Goal: Transaction & Acquisition: Purchase product/service

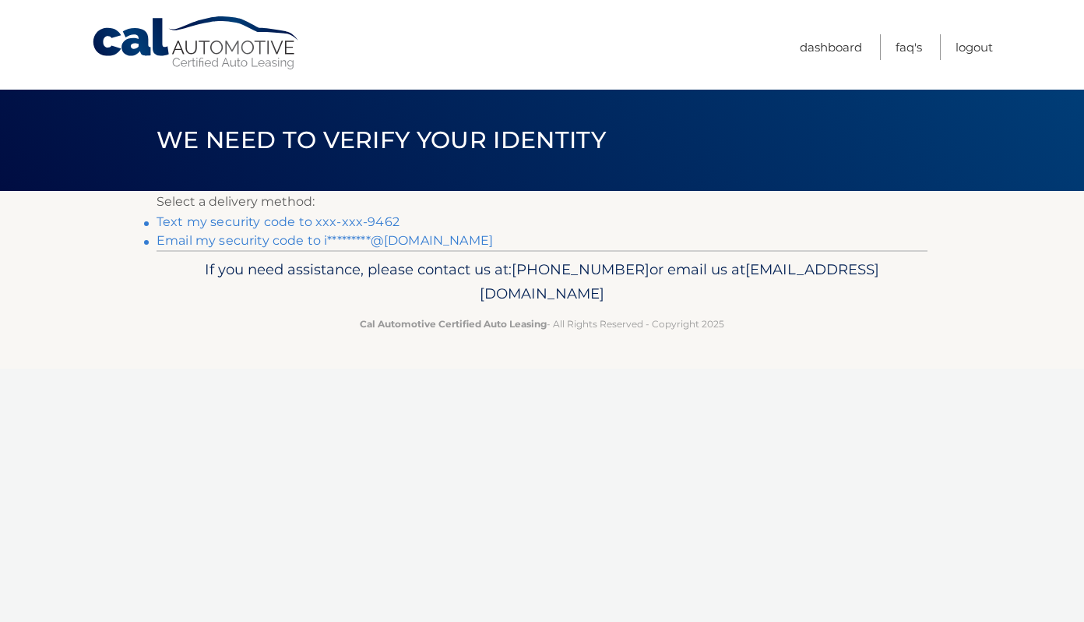
click at [374, 219] on link "Text my security code to xxx-xxx-9462" at bounding box center [278, 221] width 243 height 15
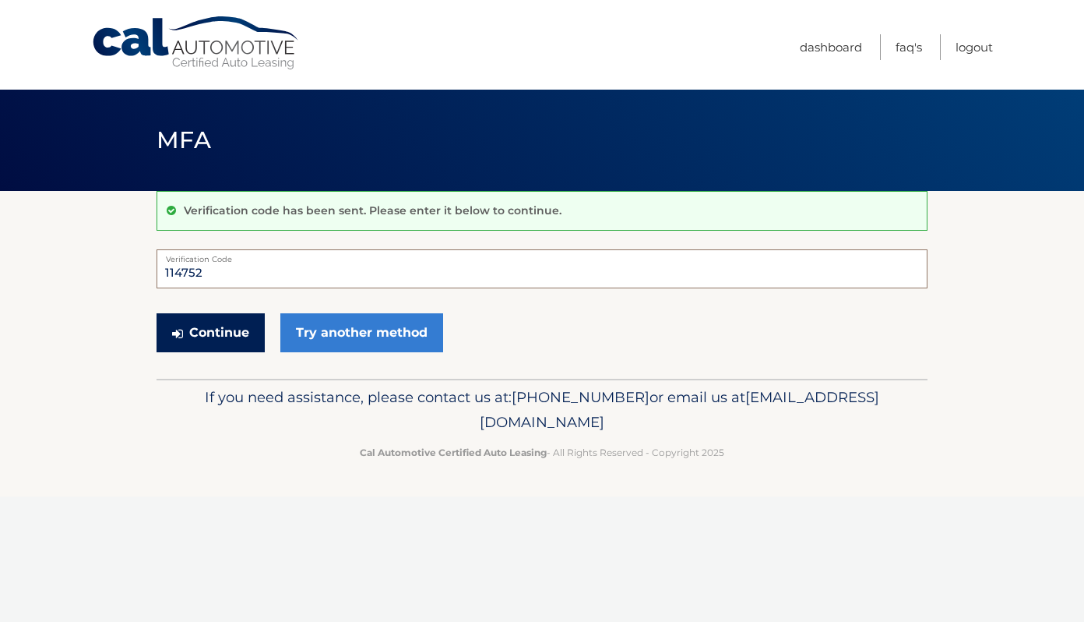
type input "114752"
click at [241, 329] on button "Continue" at bounding box center [211, 332] width 108 height 39
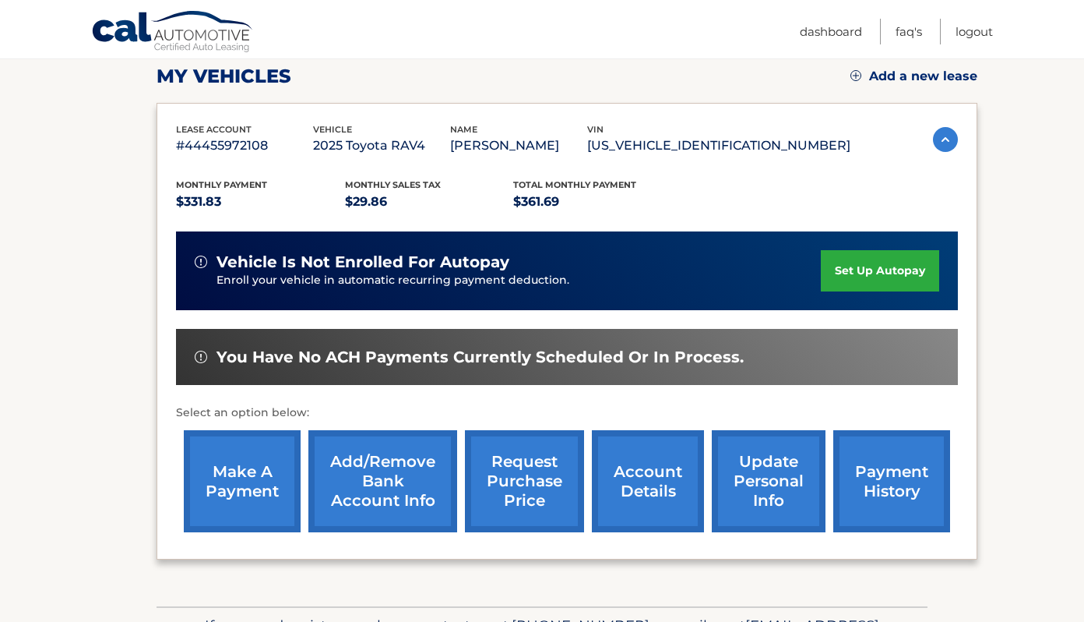
scroll to position [239, 0]
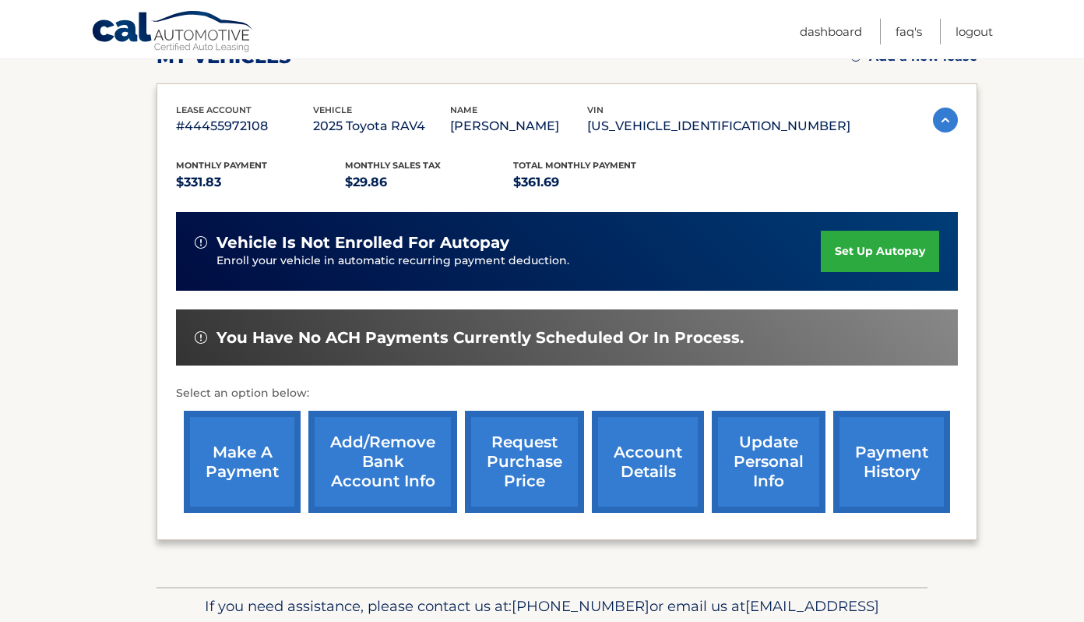
click at [288, 456] on link "make a payment" at bounding box center [242, 461] width 117 height 102
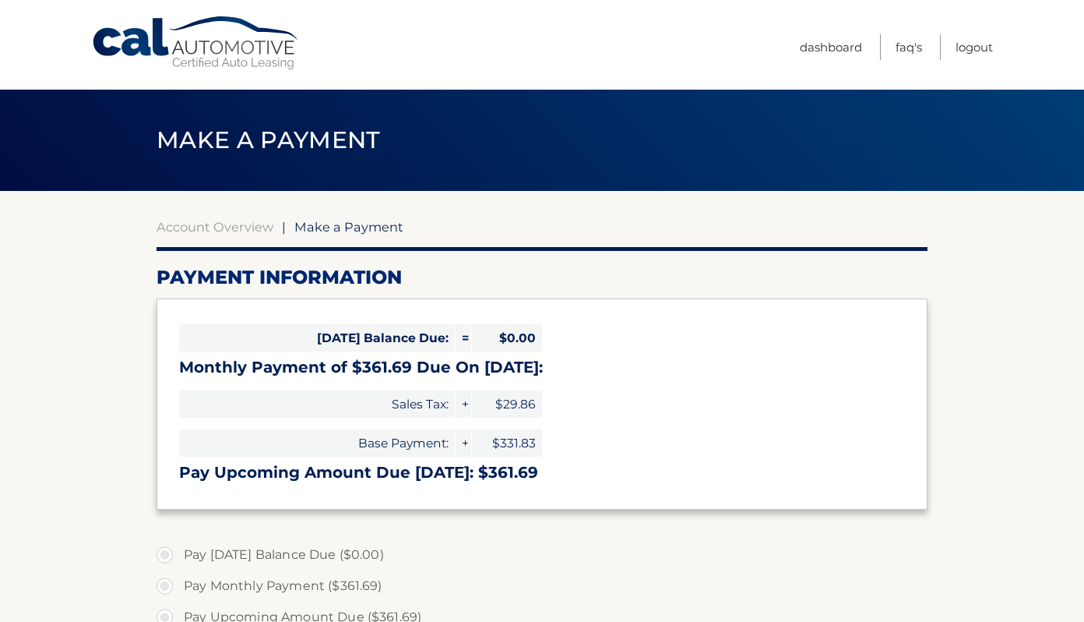
select select "OWY0MjM2ZmQtOWFhNy00NTFlLTlhYWQtZDU0MmVjYjUxYWVi"
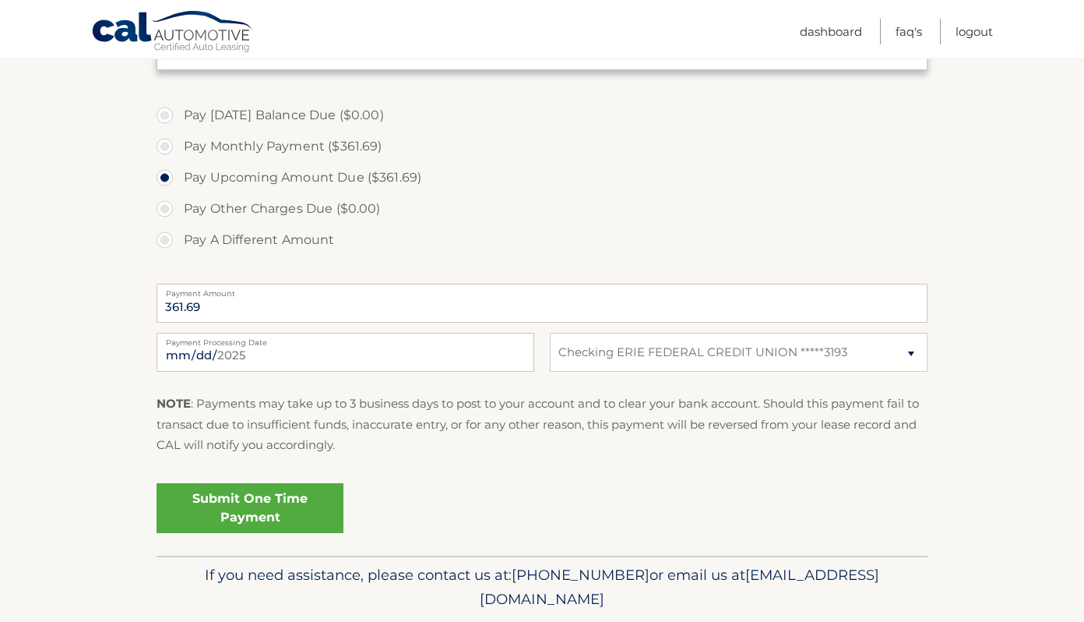
scroll to position [439, 0]
click at [265, 493] on link "Submit One Time Payment" at bounding box center [250, 508] width 187 height 50
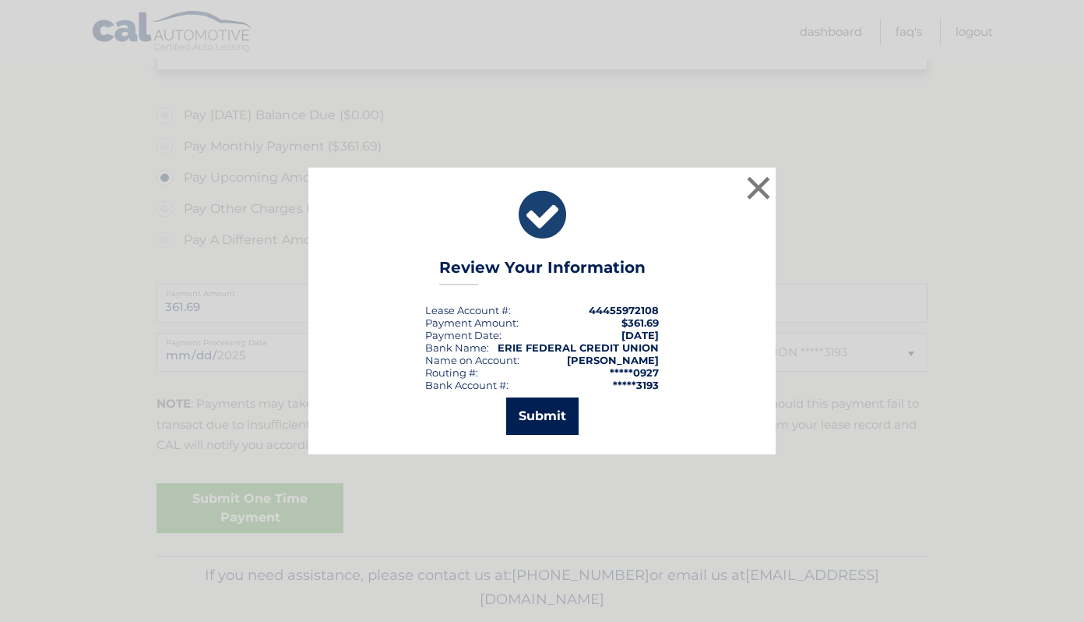
click at [527, 411] on button "Submit" at bounding box center [542, 415] width 72 height 37
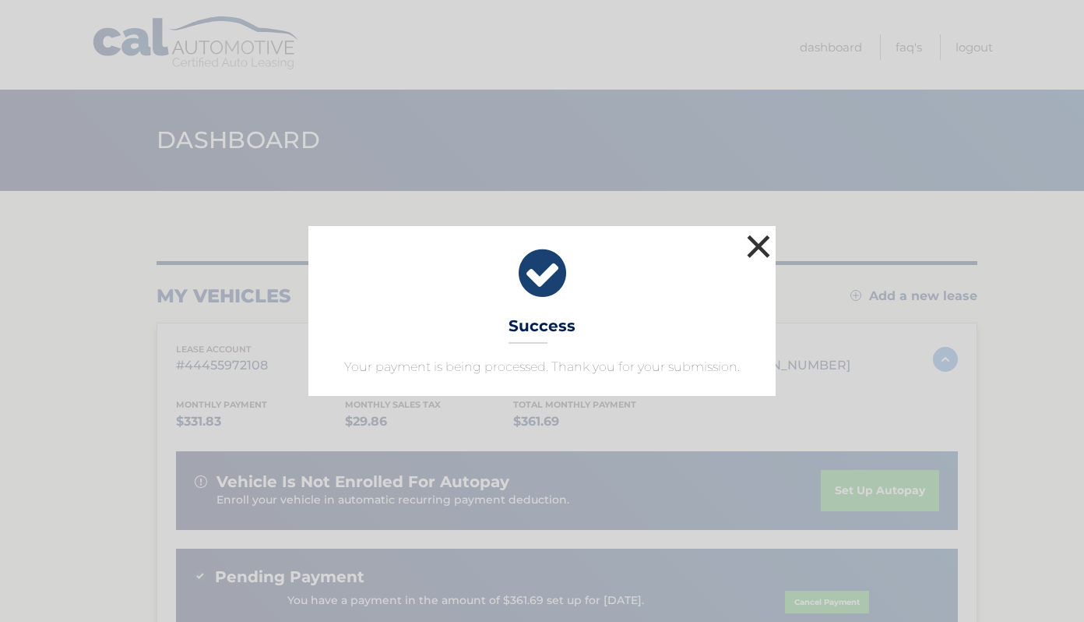
click at [759, 255] on button "×" at bounding box center [758, 246] width 31 height 31
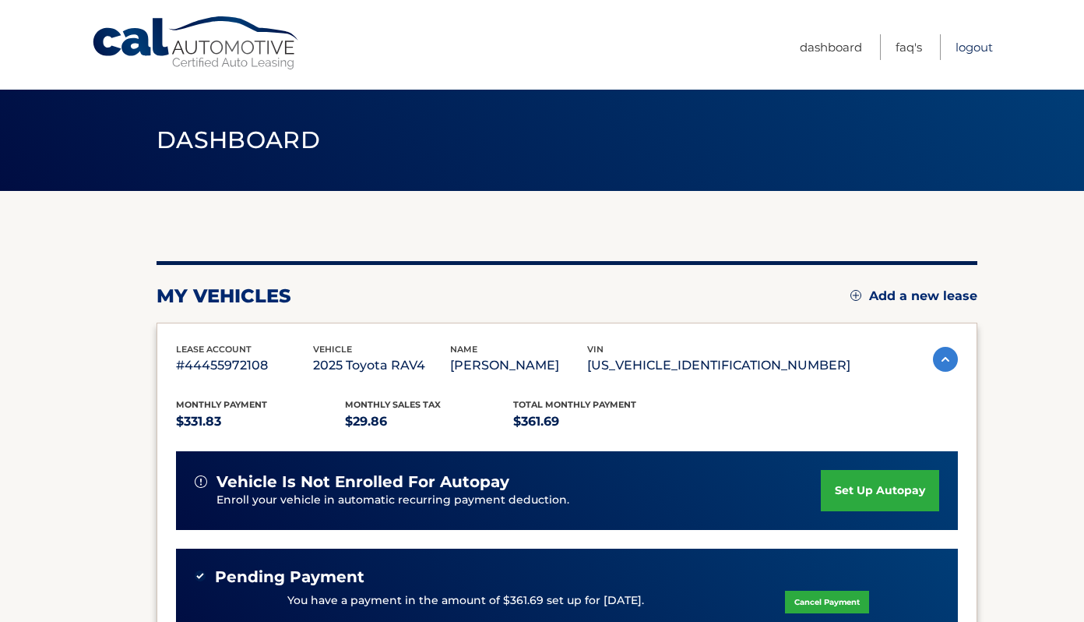
click at [974, 45] on link "Logout" at bounding box center [974, 47] width 37 height 26
